Goal: Find specific page/section: Find specific page/section

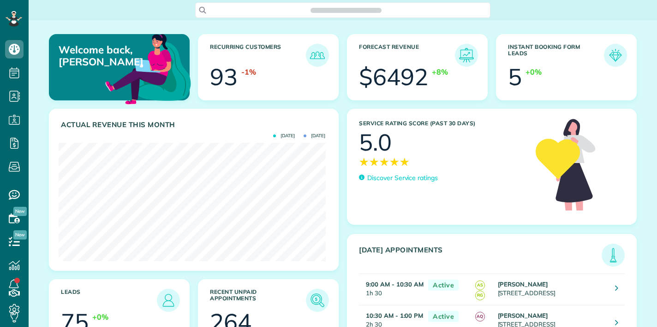
scroll to position [119, 267]
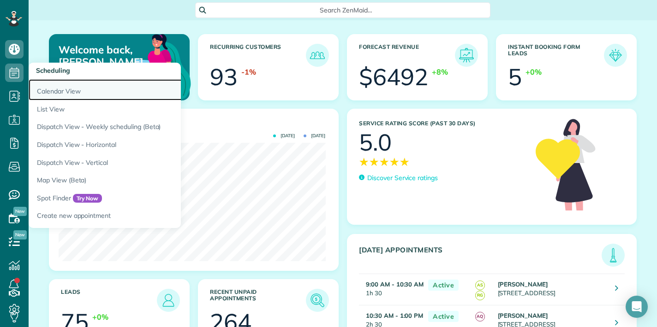
click at [64, 91] on link "Calendar View" at bounding box center [144, 89] width 231 height 21
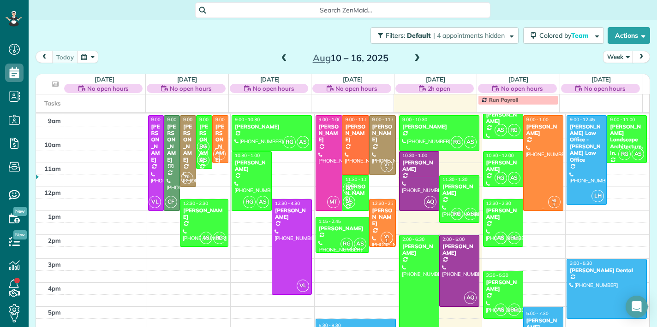
scroll to position [51, 0]
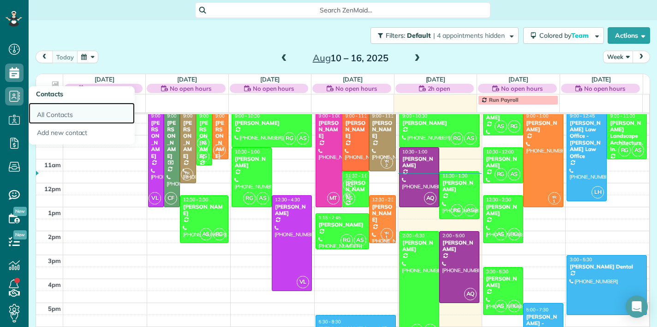
click at [55, 113] on link "All Contacts" at bounding box center [82, 113] width 106 height 21
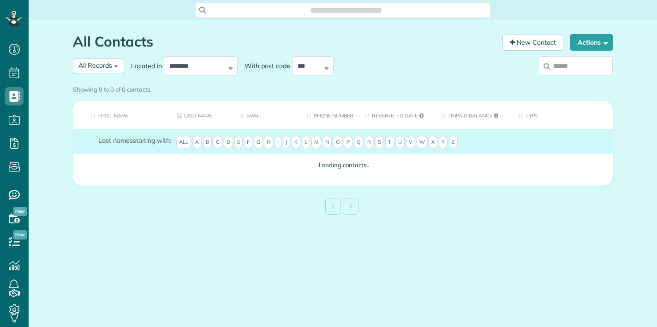
scroll to position [4, 4]
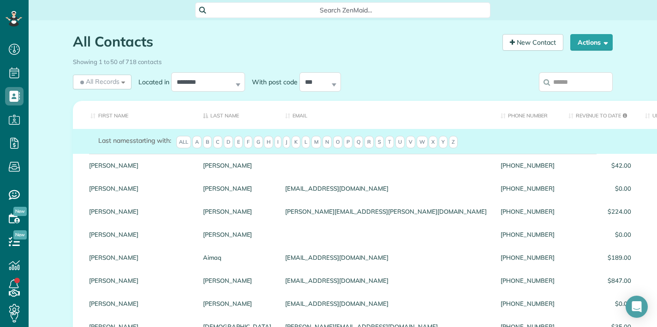
click at [554, 86] on input "search" at bounding box center [576, 81] width 74 height 19
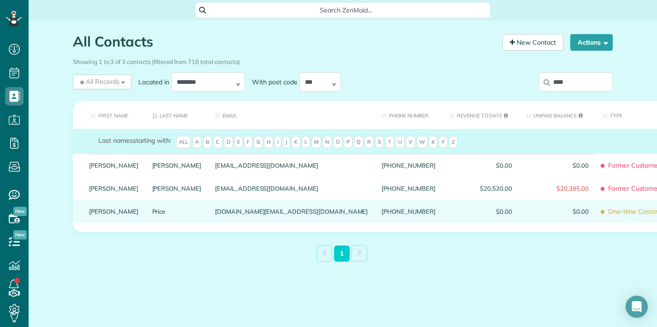
type input "****"
click at [152, 215] on link "Price" at bounding box center [176, 211] width 49 height 6
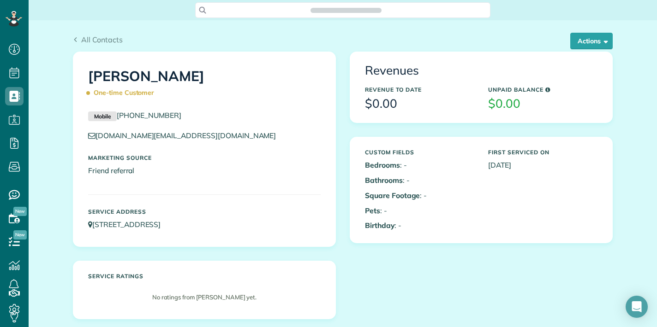
scroll to position [4, 4]
